Goal: Information Seeking & Learning: Learn about a topic

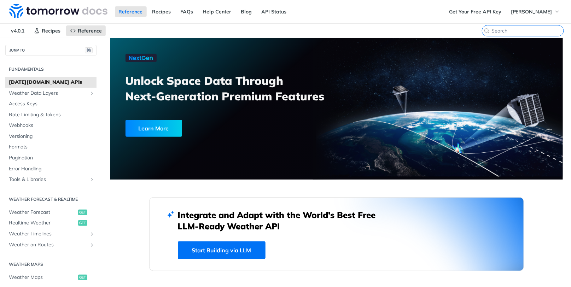
click at [527, 30] on input "search" at bounding box center [527, 31] width 72 height 6
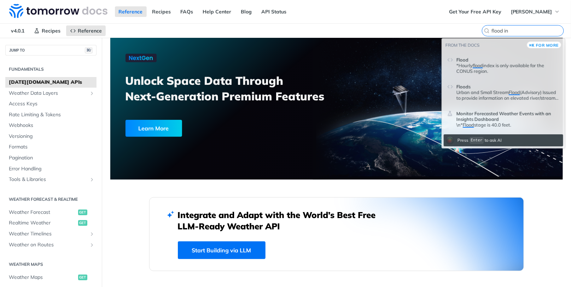
type input "flood in"
click at [513, 67] on p "*Hourly flood index is only available for the CONUS region." at bounding box center [507, 68] width 103 height 11
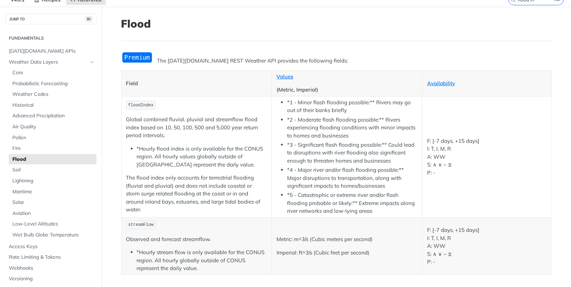
scroll to position [32, 0]
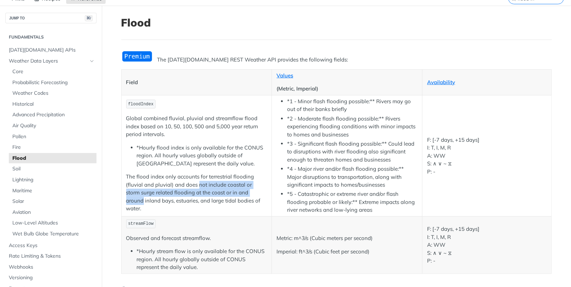
drag, startPoint x: 197, startPoint y: 189, endPoint x: 251, endPoint y: 194, distance: 54.3
click at [251, 194] on p "The flood index only accounts for terrestrial flooding (fluvial and pluvial) an…" at bounding box center [196, 193] width 141 height 40
drag, startPoint x: 158, startPoint y: 206, endPoint x: 181, endPoint y: 206, distance: 23.3
click at [181, 206] on p "The flood index only accounts for terrestrial flooding (fluvial and pluvial) an…" at bounding box center [196, 193] width 141 height 40
click at [180, 139] on p "Global combined fluvial, pluvial and streamflow flood index based on 10, 50, 10…" at bounding box center [196, 127] width 141 height 24
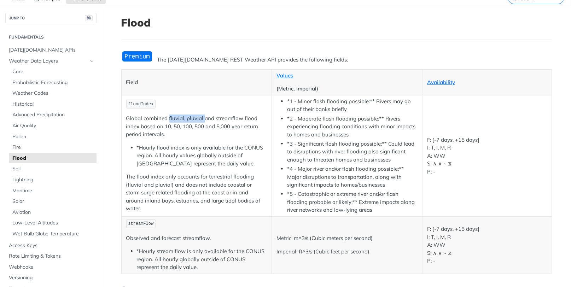
drag, startPoint x: 168, startPoint y: 119, endPoint x: 203, endPoint y: 124, distance: 35.3
click at [203, 124] on p "Global combined fluvial, pluvial and streamflow flood index based on 10, 50, 10…" at bounding box center [196, 127] width 141 height 24
click at [184, 121] on p "Global combined fluvial, pluvial and streamflow flood index based on 10, 50, 10…" at bounding box center [196, 127] width 141 height 24
drag, startPoint x: 185, startPoint y: 122, endPoint x: 204, endPoint y: 123, distance: 19.8
click at [204, 123] on p "Global combined fluvial, pluvial and streamflow flood index based on 10, 50, 10…" at bounding box center [196, 127] width 141 height 24
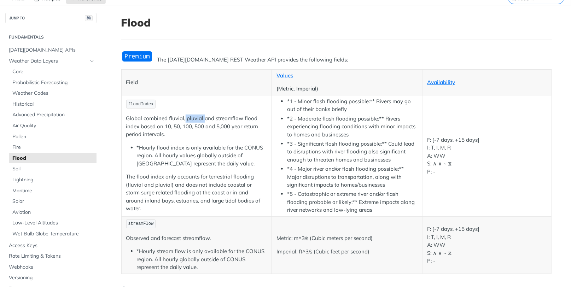
click at [201, 122] on p "Global combined fluvial, pluvial and streamflow flood index based on 10, 50, 10…" at bounding box center [196, 127] width 141 height 24
click at [185, 122] on p "Global combined fluvial, pluvial and streamflow flood index based on 10, 50, 10…" at bounding box center [196, 127] width 141 height 24
drag, startPoint x: 185, startPoint y: 121, endPoint x: 202, endPoint y: 121, distance: 17.0
click at [202, 121] on p "Global combined fluvial, pluvial and streamflow flood index based on 10, 50, 10…" at bounding box center [196, 127] width 141 height 24
drag, startPoint x: 168, startPoint y: 121, endPoint x: 184, endPoint y: 123, distance: 15.7
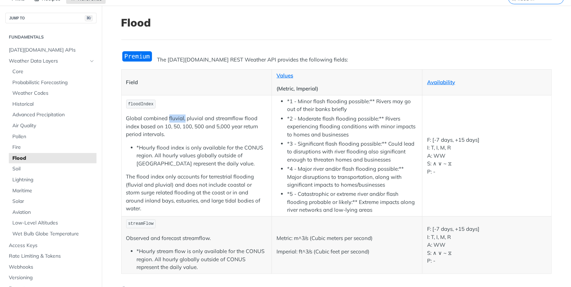
click at [184, 123] on p "Global combined fluvial, pluvial and streamflow flood index based on 10, 50, 10…" at bounding box center [196, 127] width 141 height 24
click at [200, 151] on li "*Hourly flood index is only available for the CONUS region. All hourly values g…" at bounding box center [202, 156] width 130 height 24
